Goal: Find specific page/section: Find specific page/section

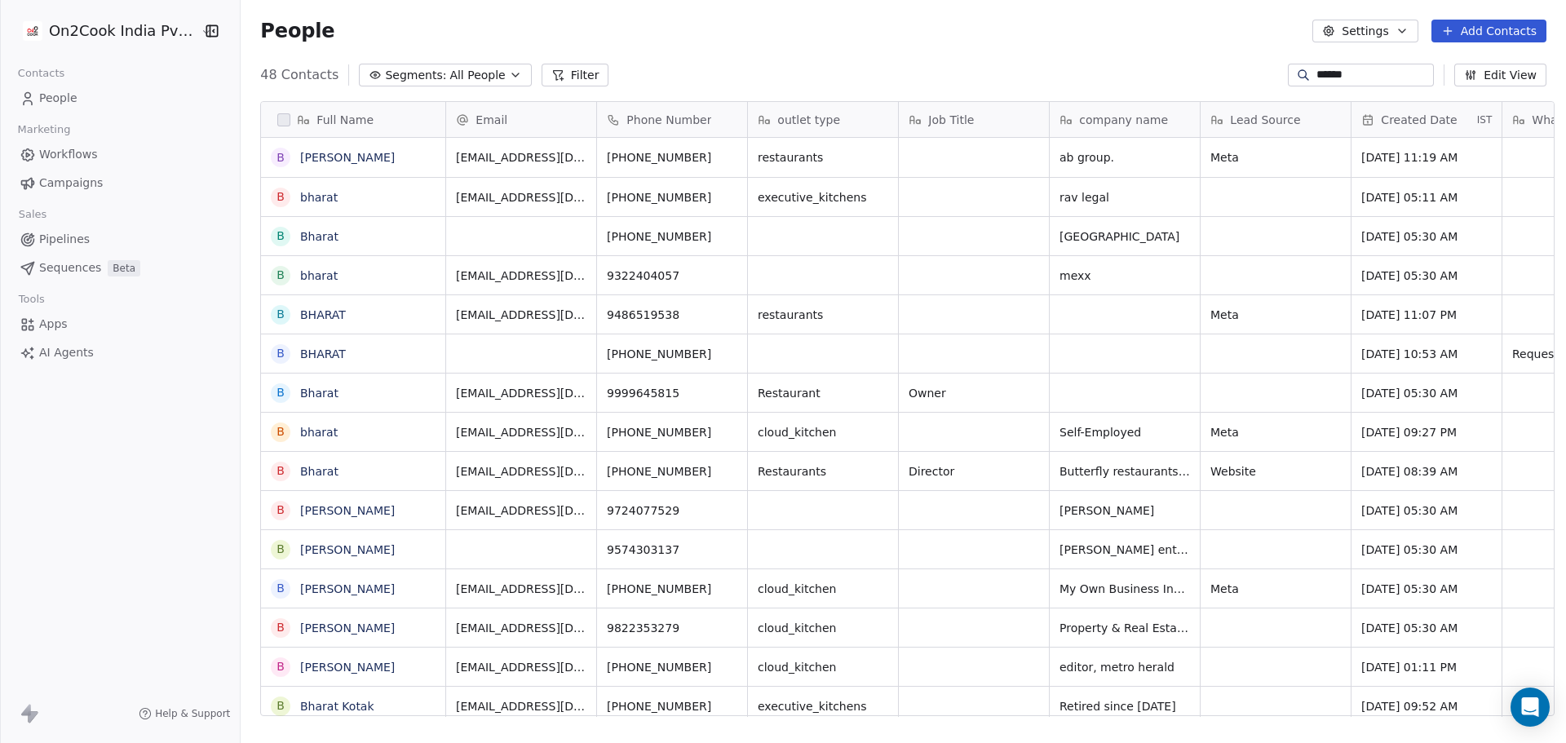
scroll to position [641, 1320]
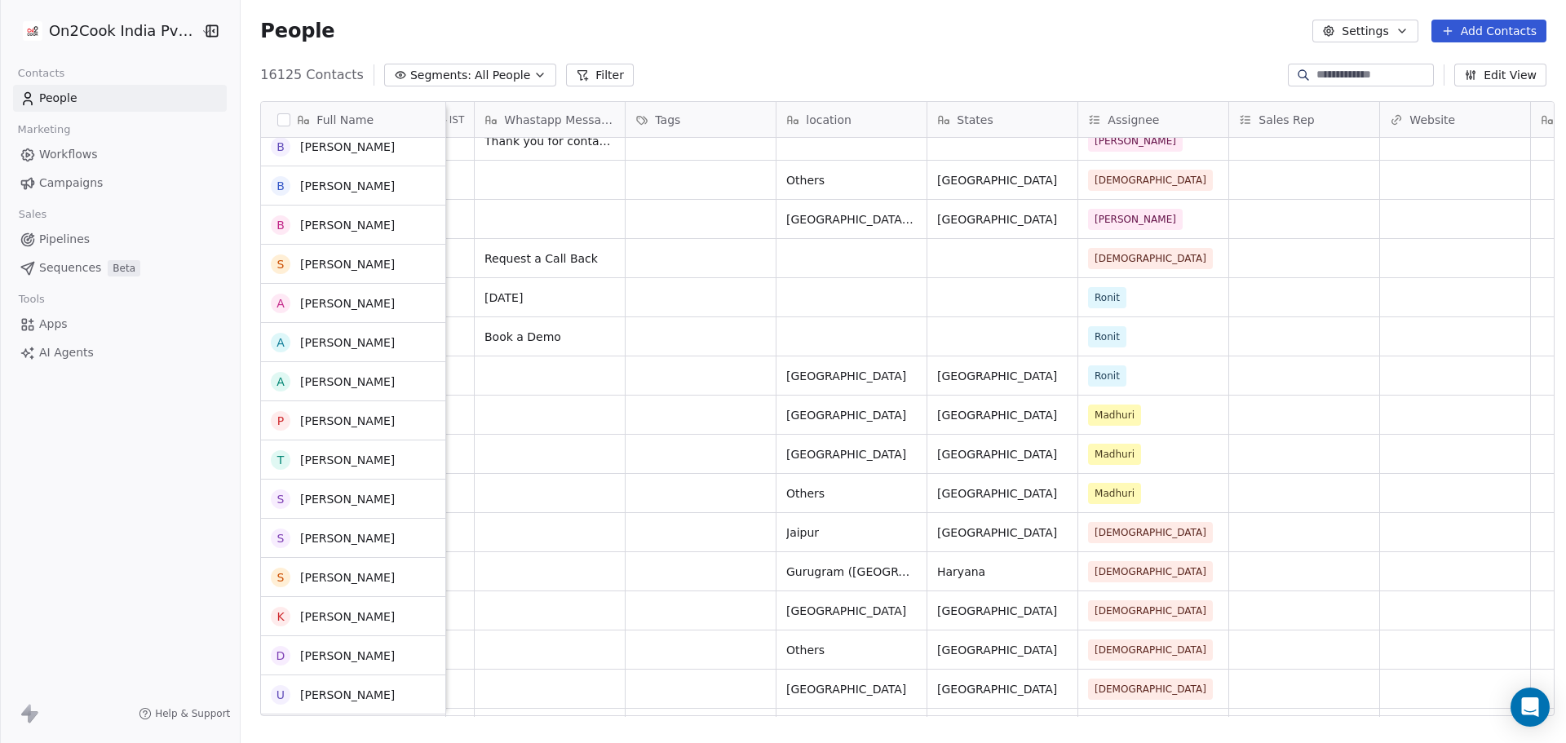
scroll to position [2446, 0]
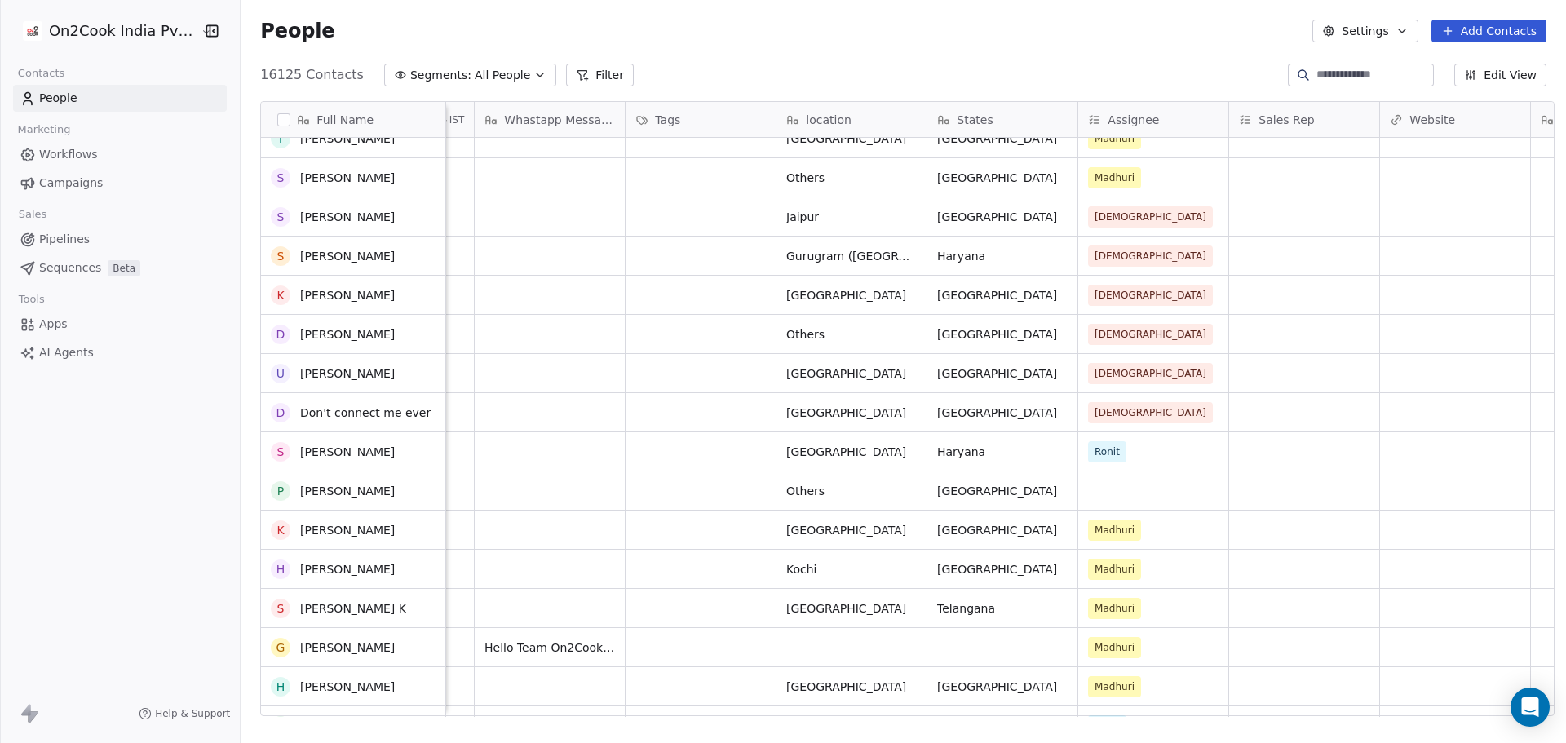
click at [1343, 71] on input at bounding box center [1373, 75] width 114 height 16
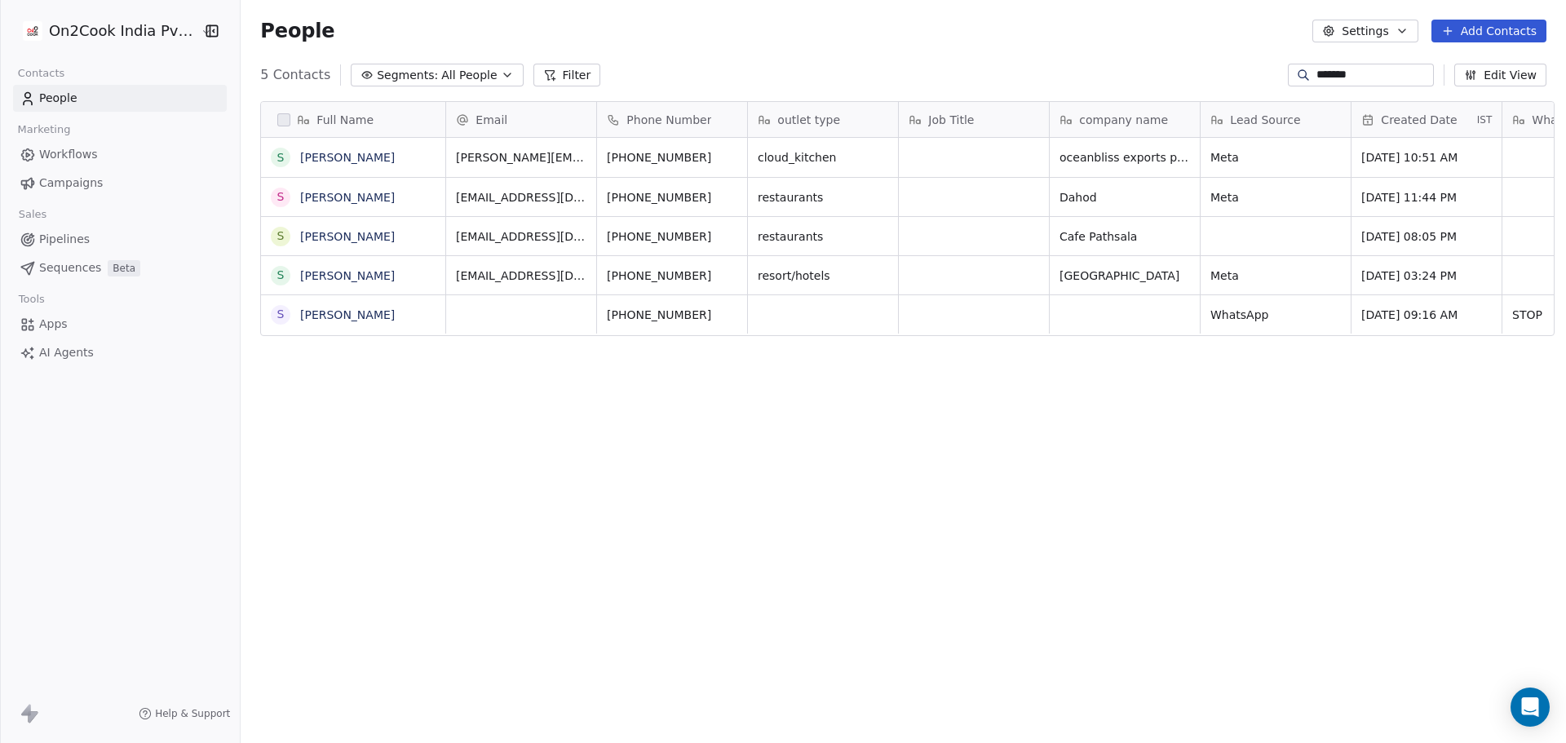
scroll to position [641, 1320]
type input "*******"
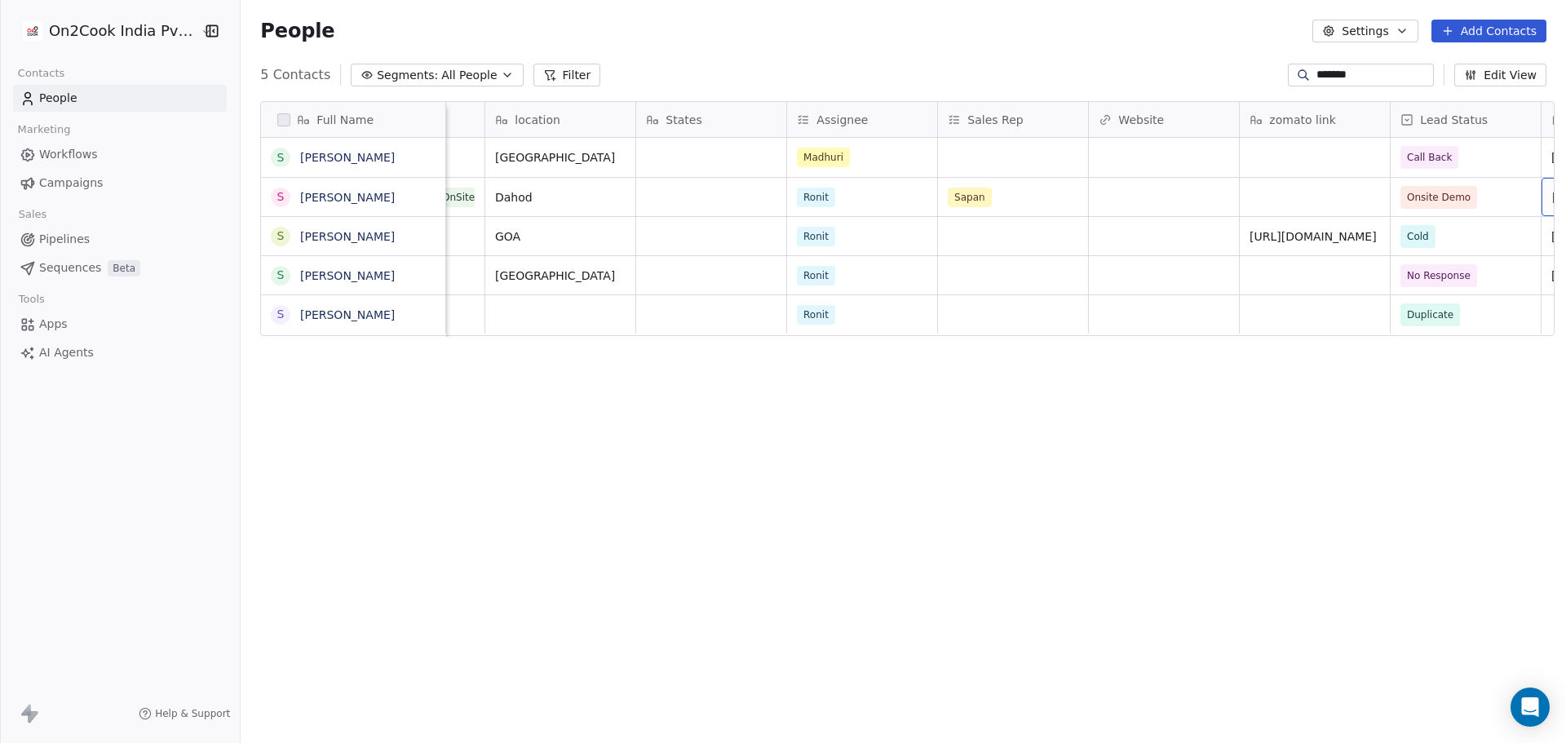
scroll to position [0, 1620]
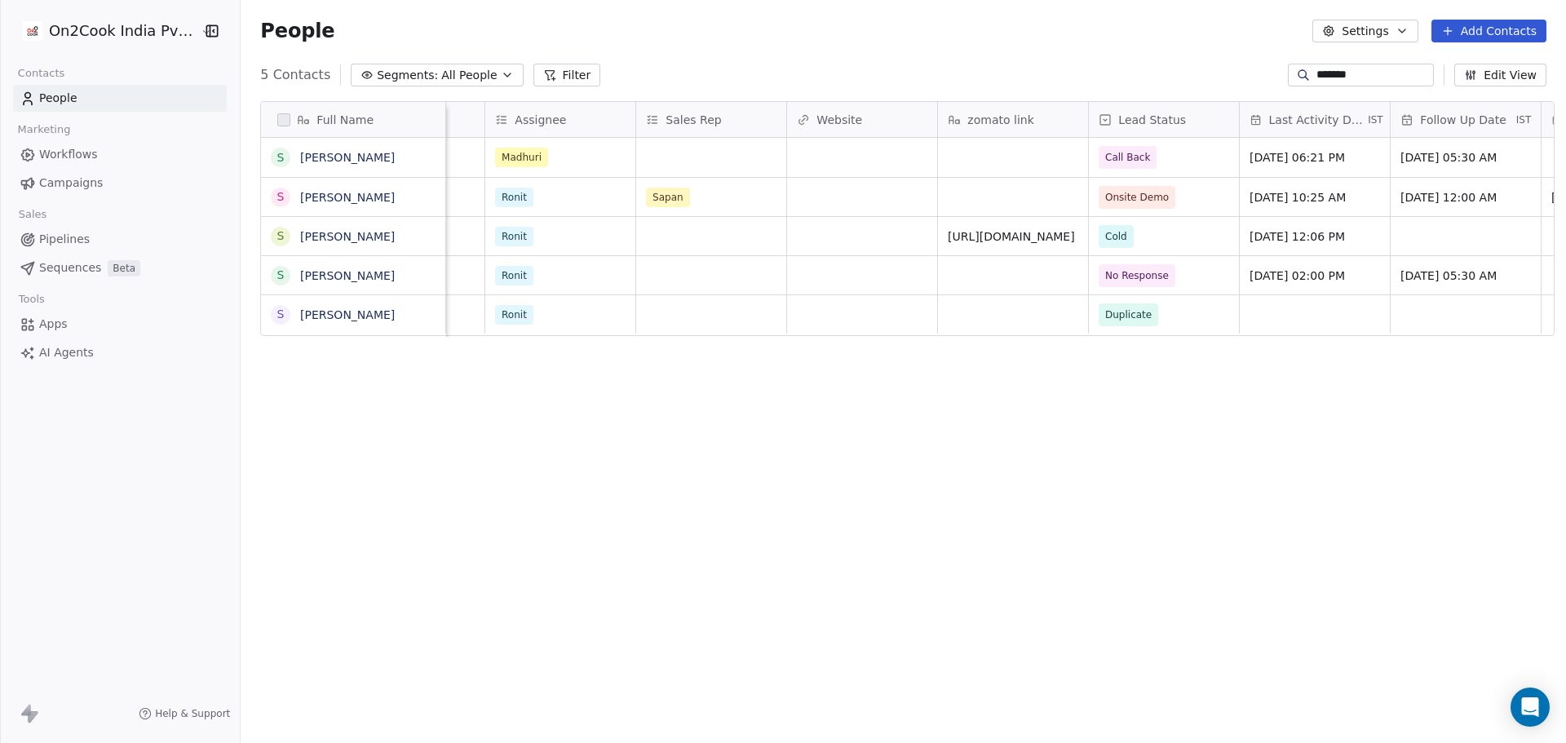
click at [70, 99] on span "People" at bounding box center [58, 98] width 38 height 17
click at [64, 88] on link "People" at bounding box center [120, 98] width 214 height 27
click at [123, 101] on link "People" at bounding box center [120, 98] width 214 height 27
click at [94, 92] on link "People" at bounding box center [120, 98] width 214 height 27
drag, startPoint x: 1374, startPoint y: 68, endPoint x: 946, endPoint y: 61, distance: 428.1
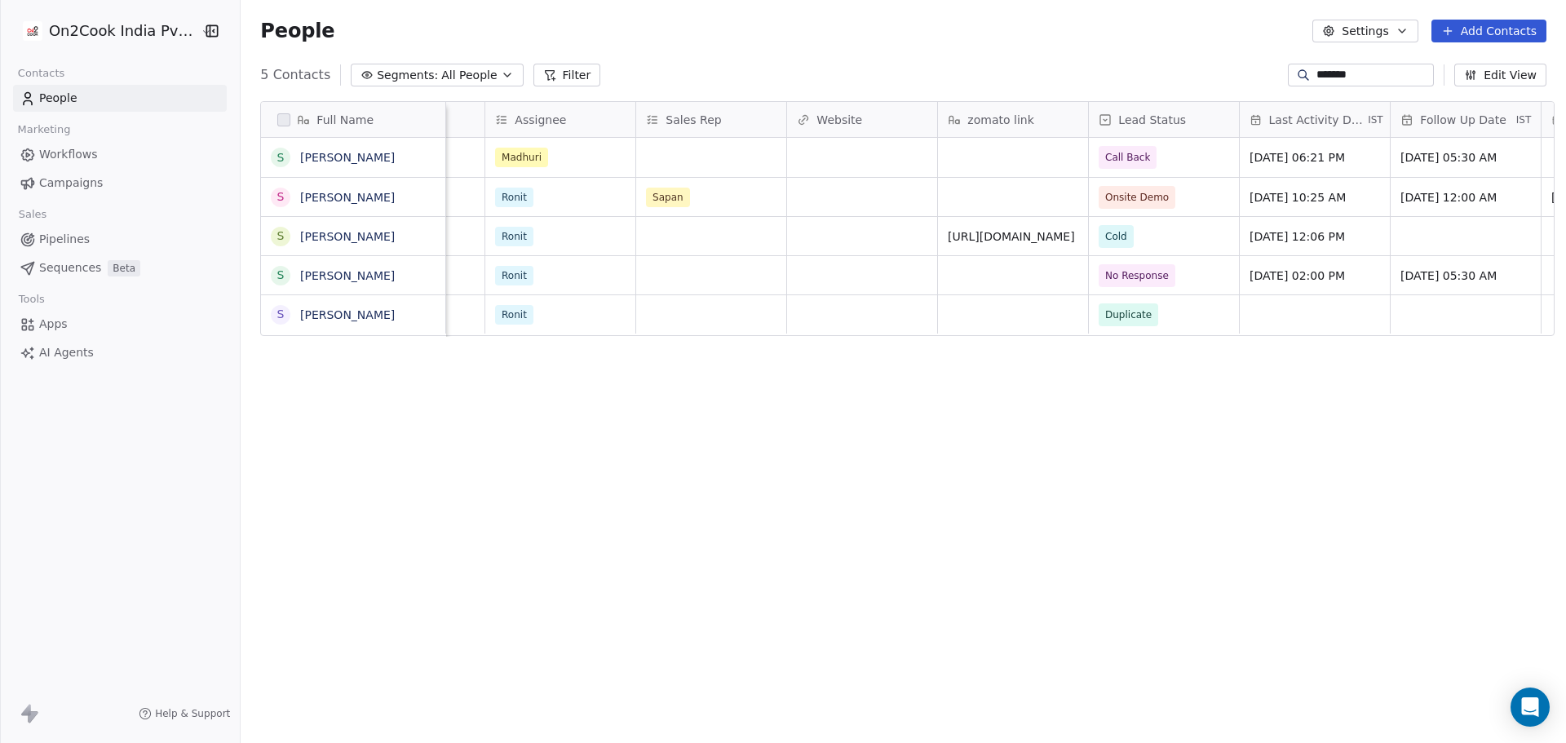
click at [946, 61] on section "People Settings Add Contacts 5 Contacts Segments: All People Filter ******* Edi…" at bounding box center [903, 371] width 1325 height 743
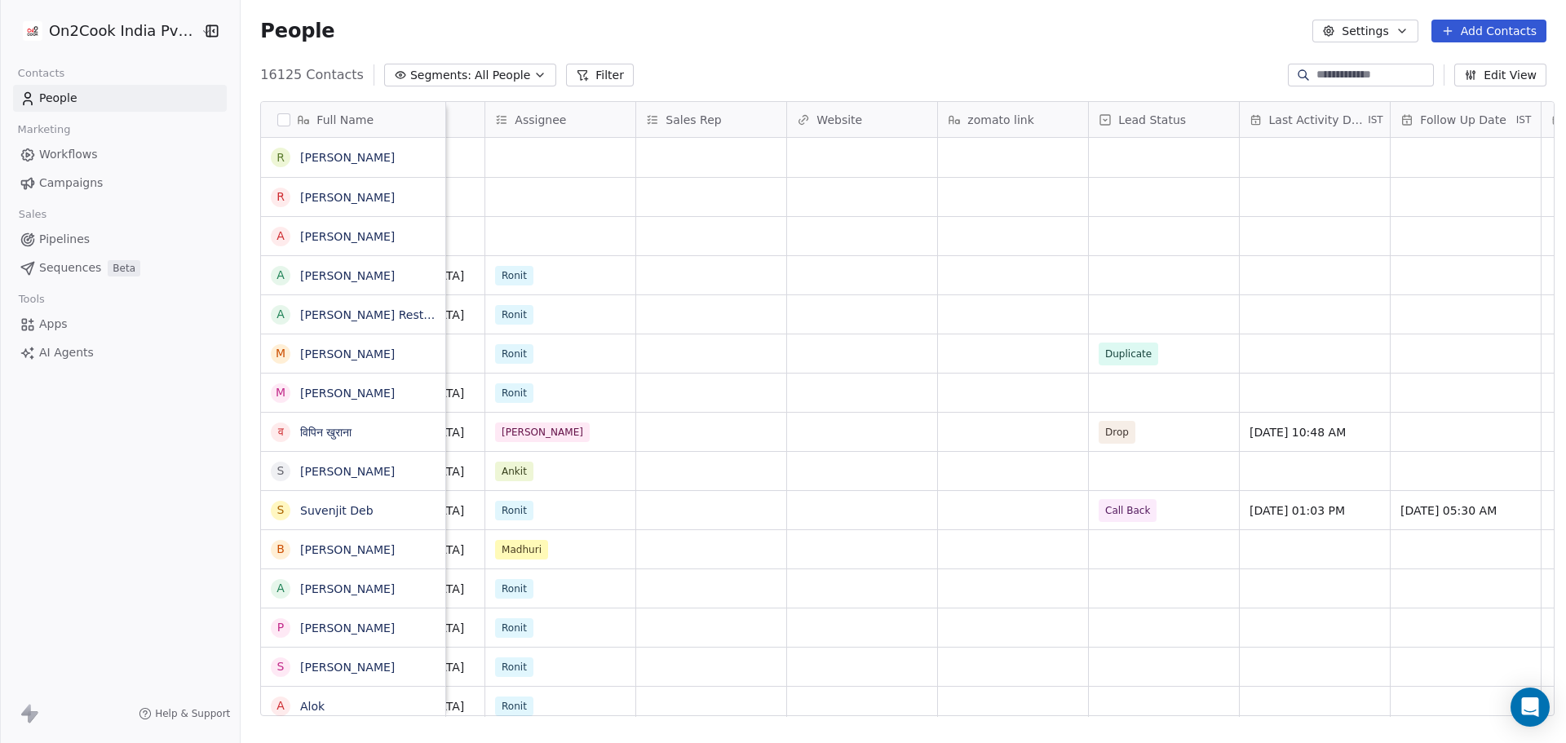
click at [66, 91] on span "People" at bounding box center [58, 98] width 38 height 17
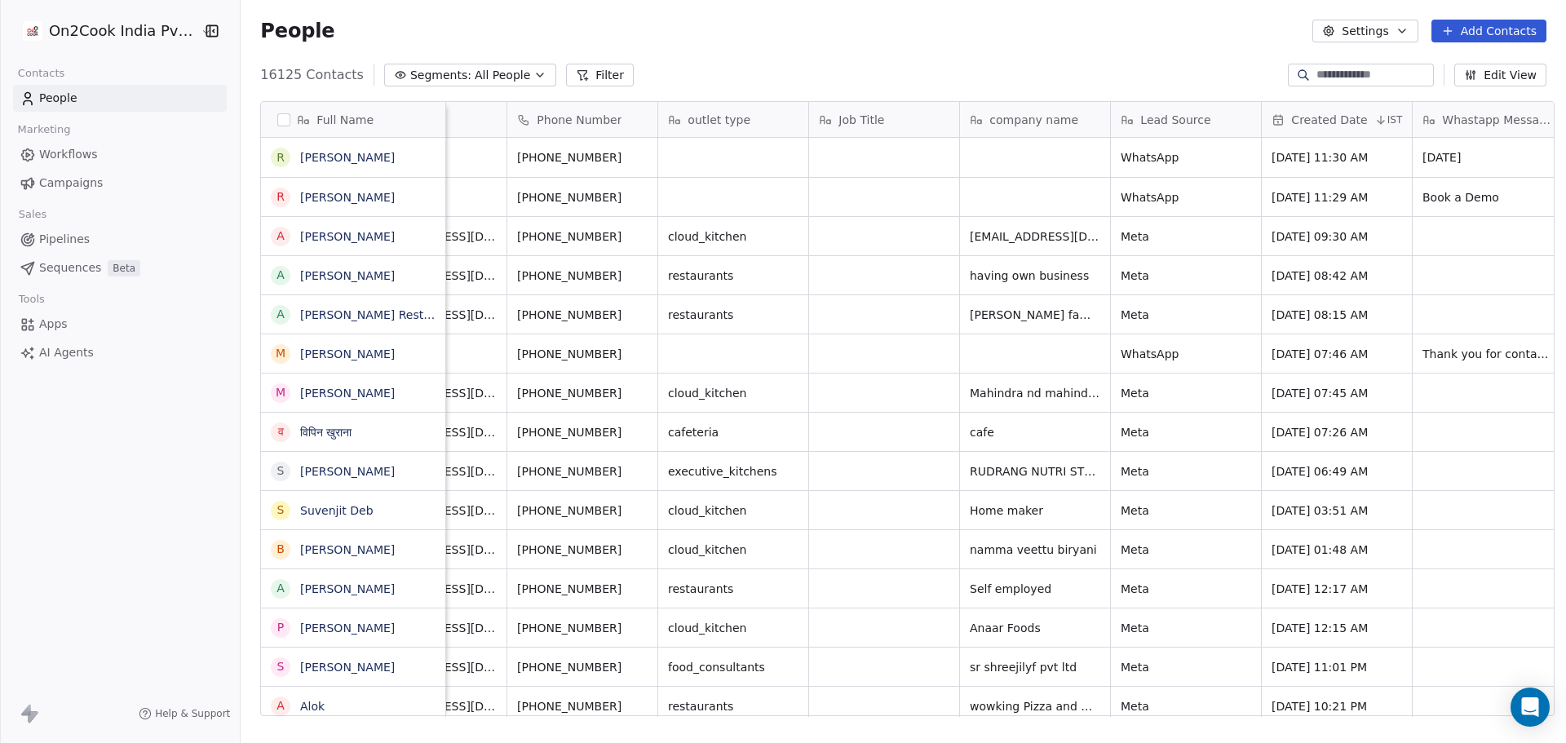
scroll to position [0, 84]
